Goal: Information Seeking & Learning: Find contact information

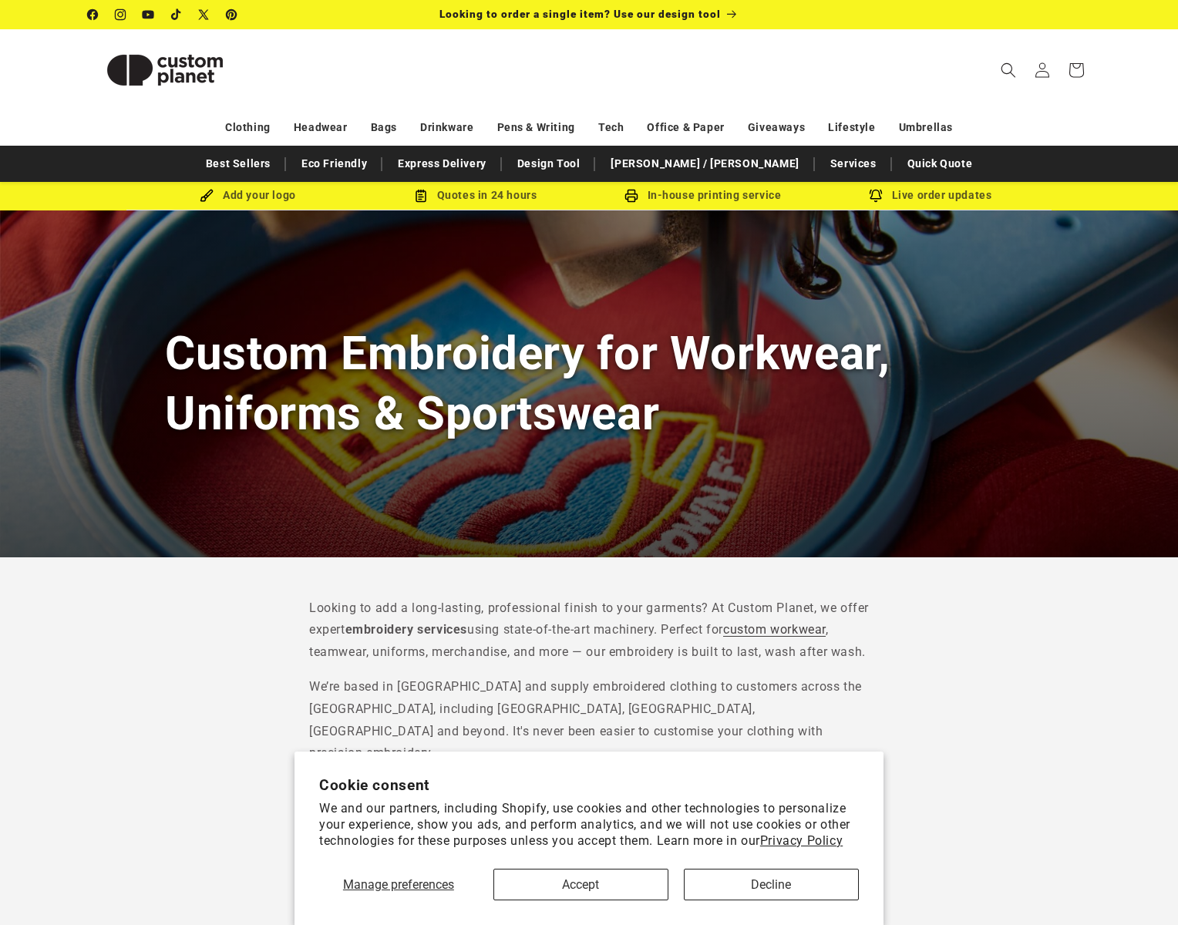
click at [1028, 99] on header "Search My Account / Order Progress Cart Clothing Clothing T-shirts" at bounding box center [588, 69] width 1079 height 81
click at [615, 876] on button "Accept" at bounding box center [580, 885] width 175 height 32
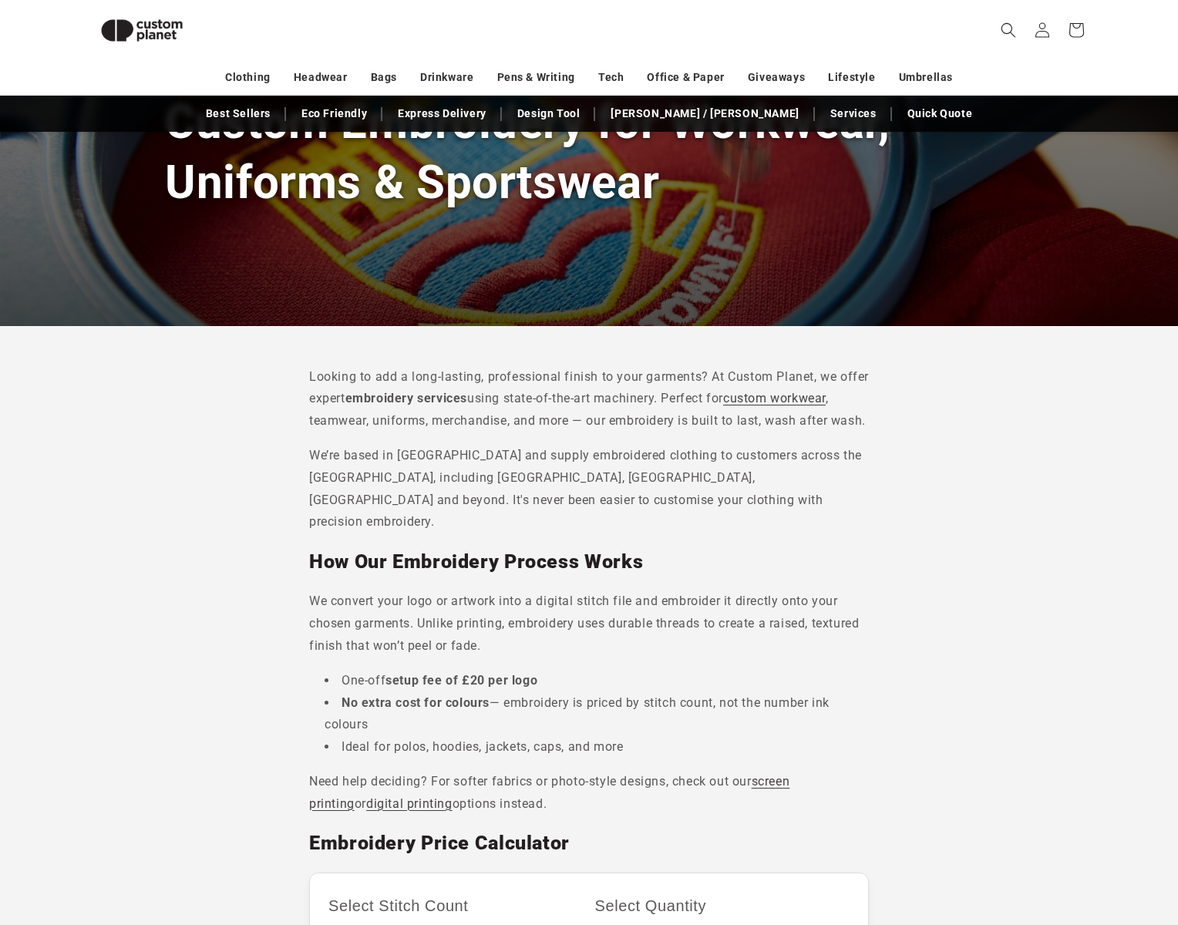
scroll to position [43, 0]
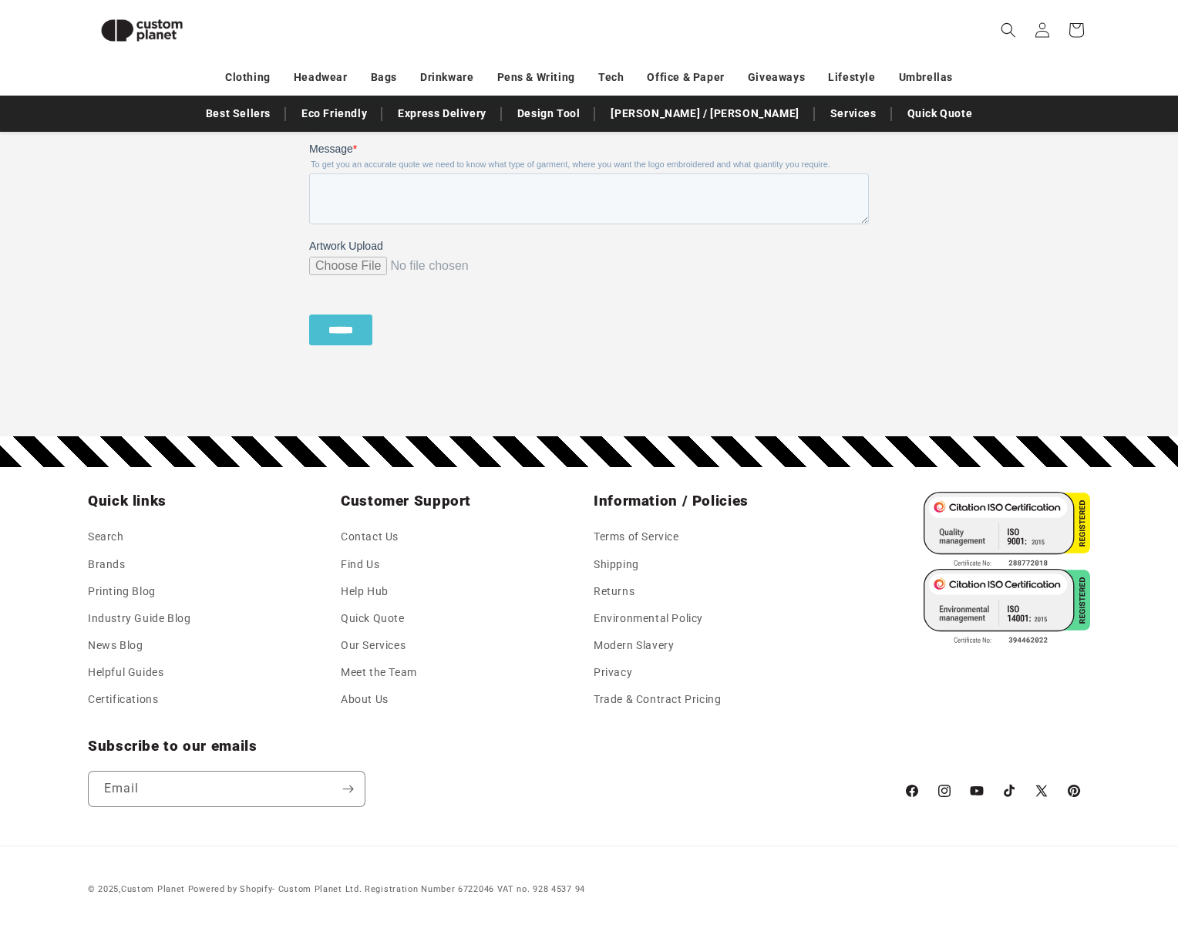
scroll to position [1467, 0]
click at [366, 538] on link "Contact Us" at bounding box center [370, 538] width 58 height 23
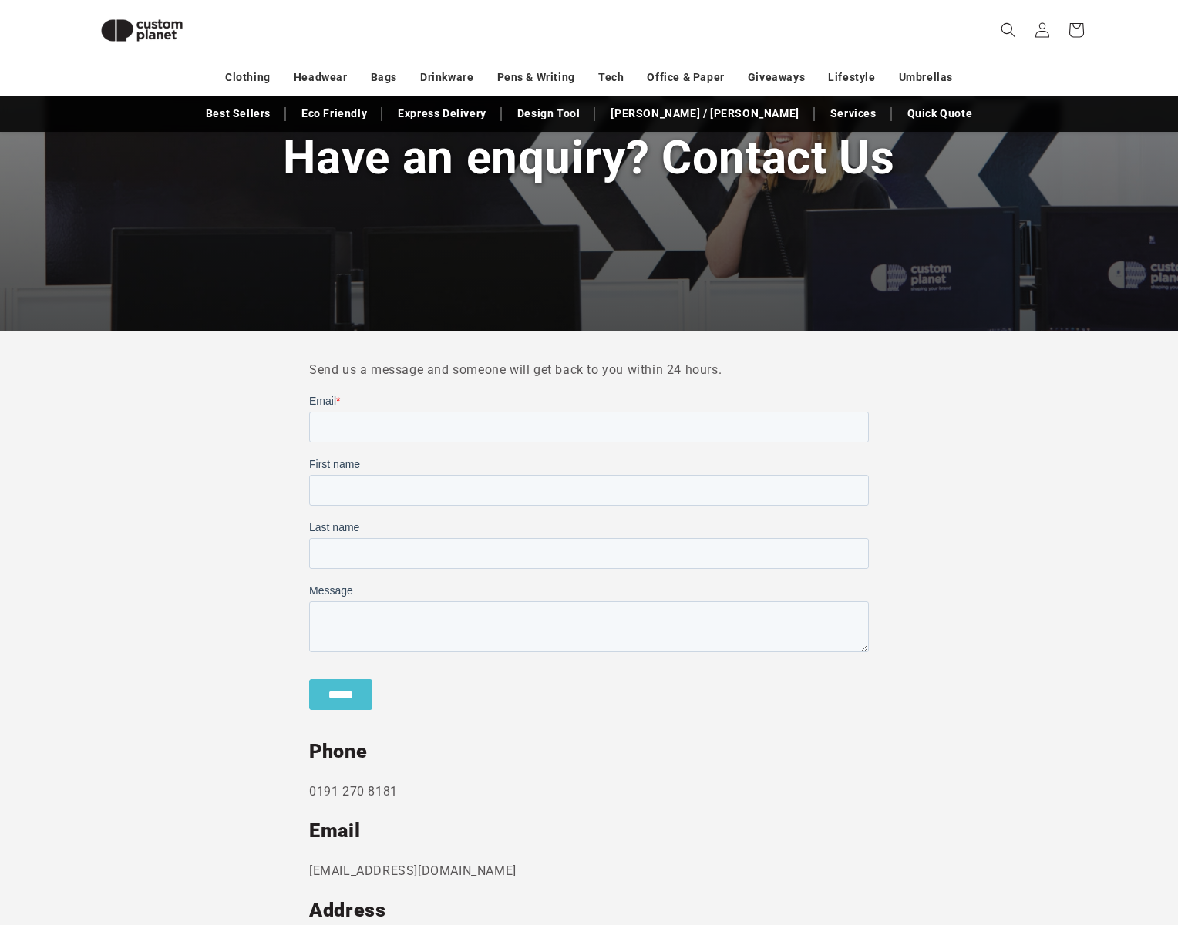
scroll to position [611, 0]
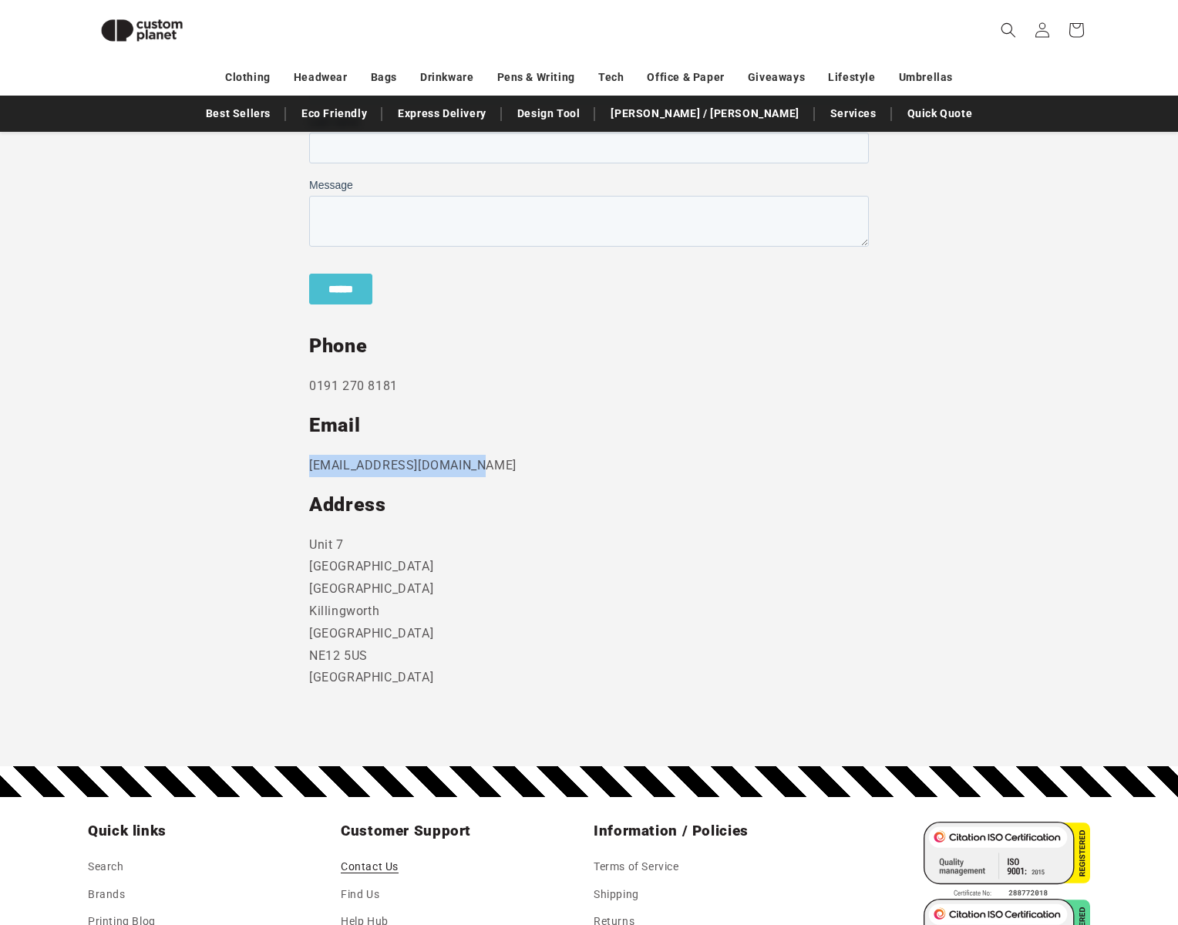
drag, startPoint x: 478, startPoint y: 464, endPoint x: 310, endPoint y: 467, distance: 168.1
click at [310, 467] on p "[EMAIL_ADDRESS][DOMAIN_NAME]" at bounding box center [589, 466] width 560 height 22
copy p "[EMAIL_ADDRESS][DOMAIN_NAME]"
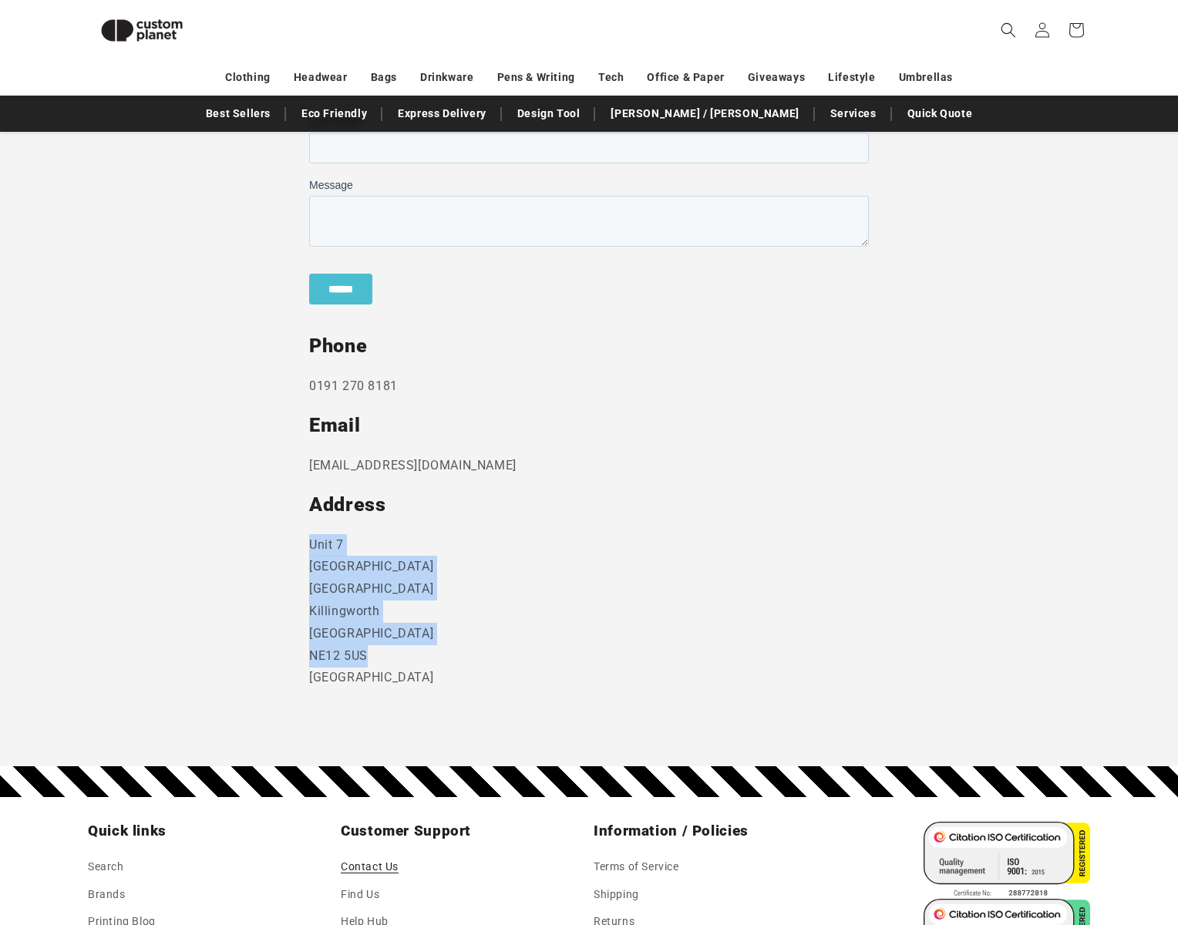
drag, startPoint x: 343, startPoint y: 621, endPoint x: 305, endPoint y: 551, distance: 79.0
click at [305, 551] on section "Send us a message and someone will get back to you within 24 hours. Phone [PHON…" at bounding box center [589, 346] width 1178 height 841
copy p "[STREET_ADDRESS]"
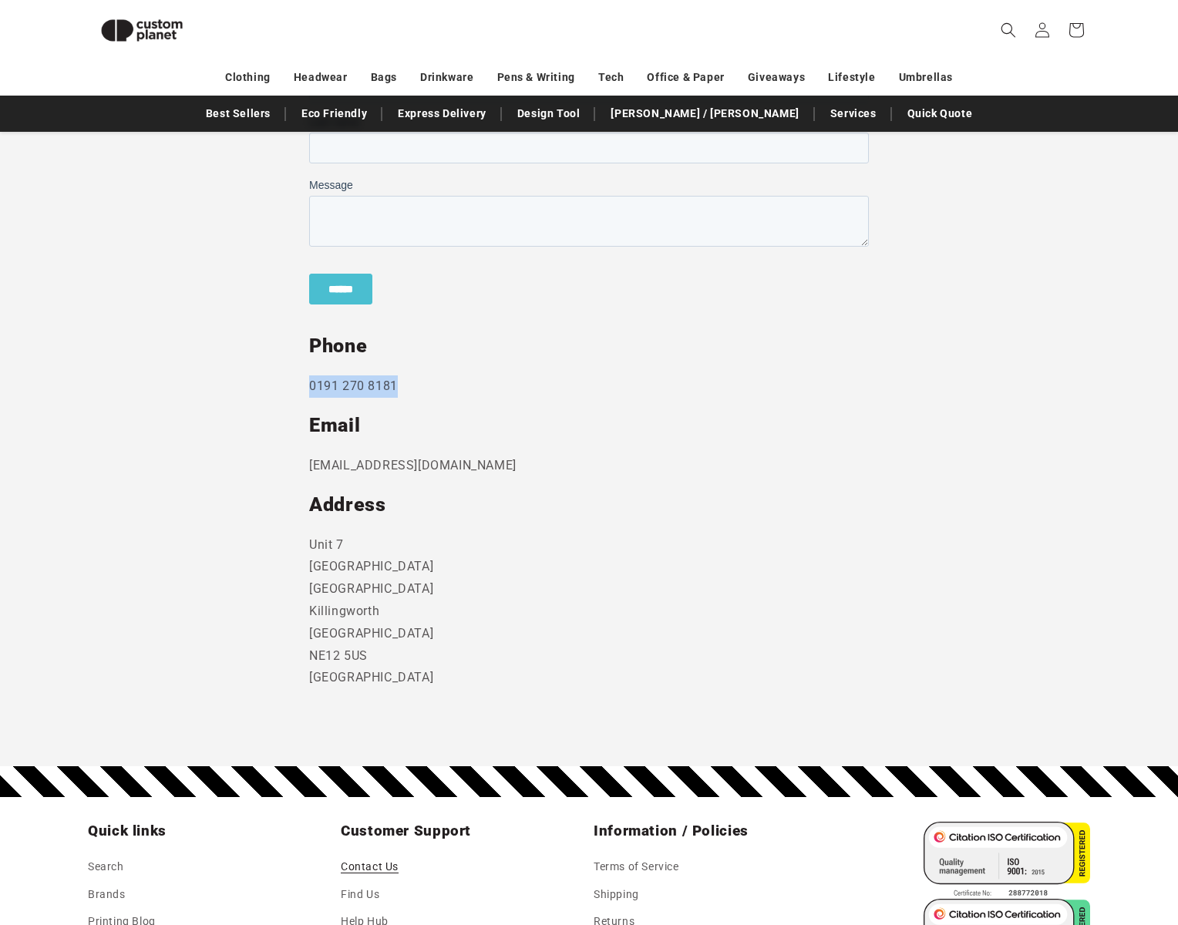
drag, startPoint x: 403, startPoint y: 385, endPoint x: 311, endPoint y: 382, distance: 92.6
click at [311, 382] on p "0191 270 8181" at bounding box center [589, 387] width 560 height 22
copy p "0191 270 8181"
